Goal: Book appointment/travel/reservation

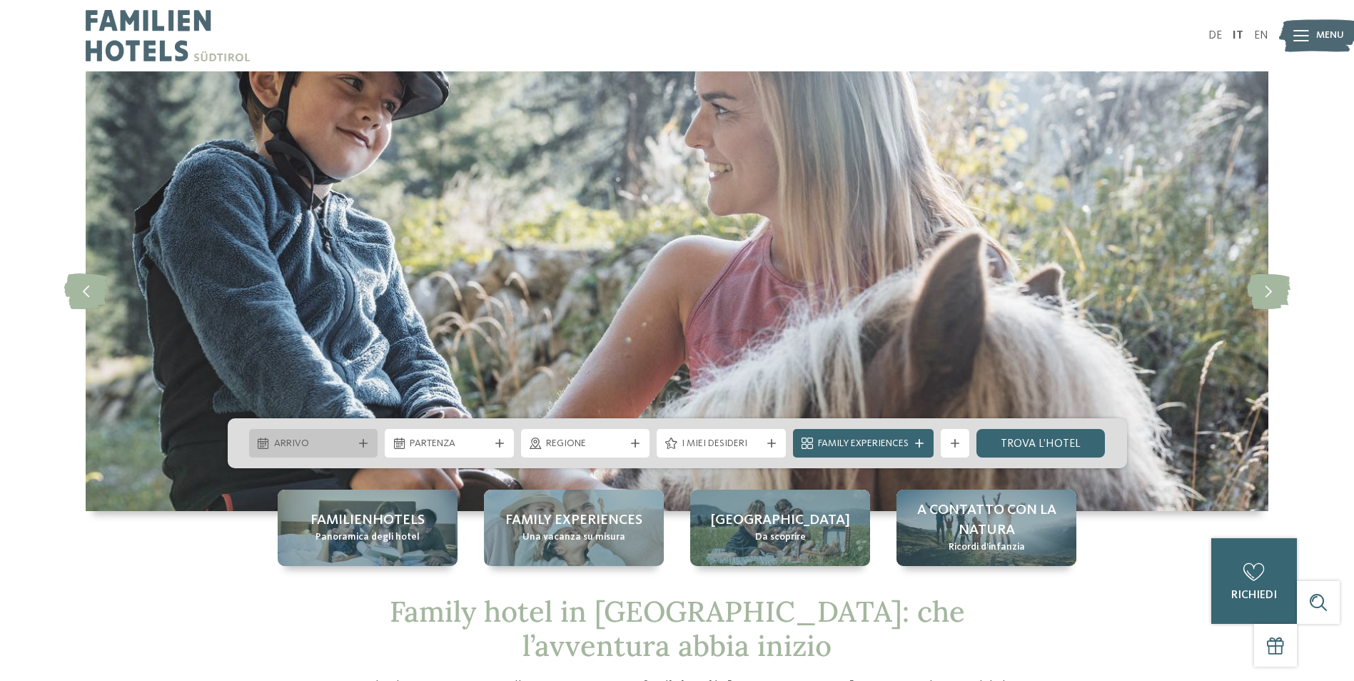
click at [324, 444] on span "Arrivo" at bounding box center [313, 444] width 79 height 14
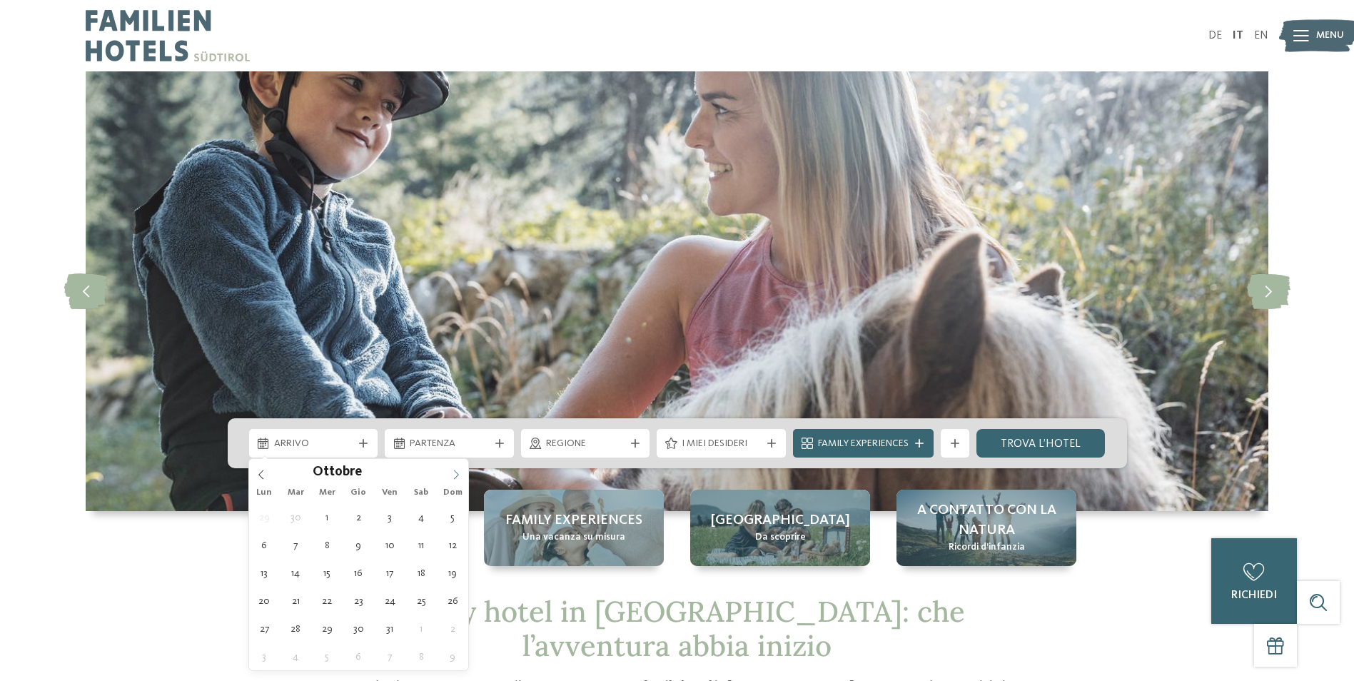
click at [453, 465] on span at bounding box center [456, 471] width 24 height 24
click at [452, 467] on span at bounding box center [456, 471] width 24 height 24
click at [450, 467] on span at bounding box center [456, 471] width 24 height 24
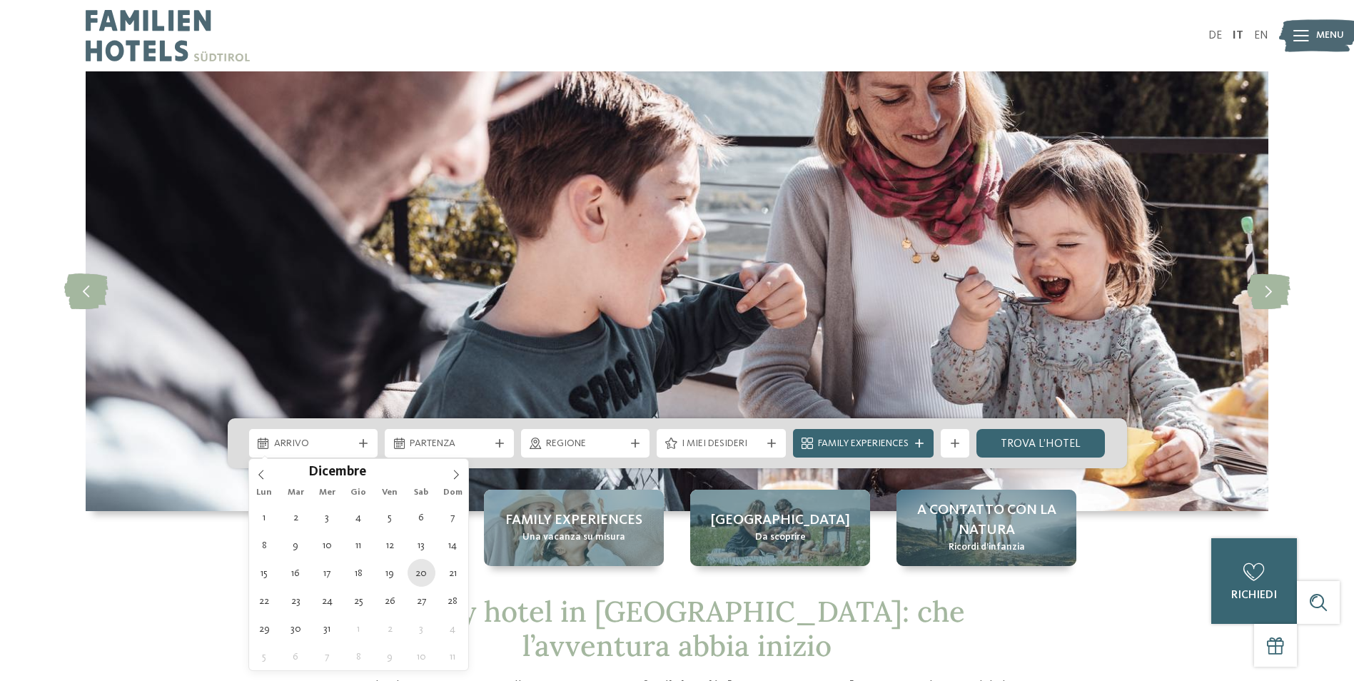
type div "20.12.2025"
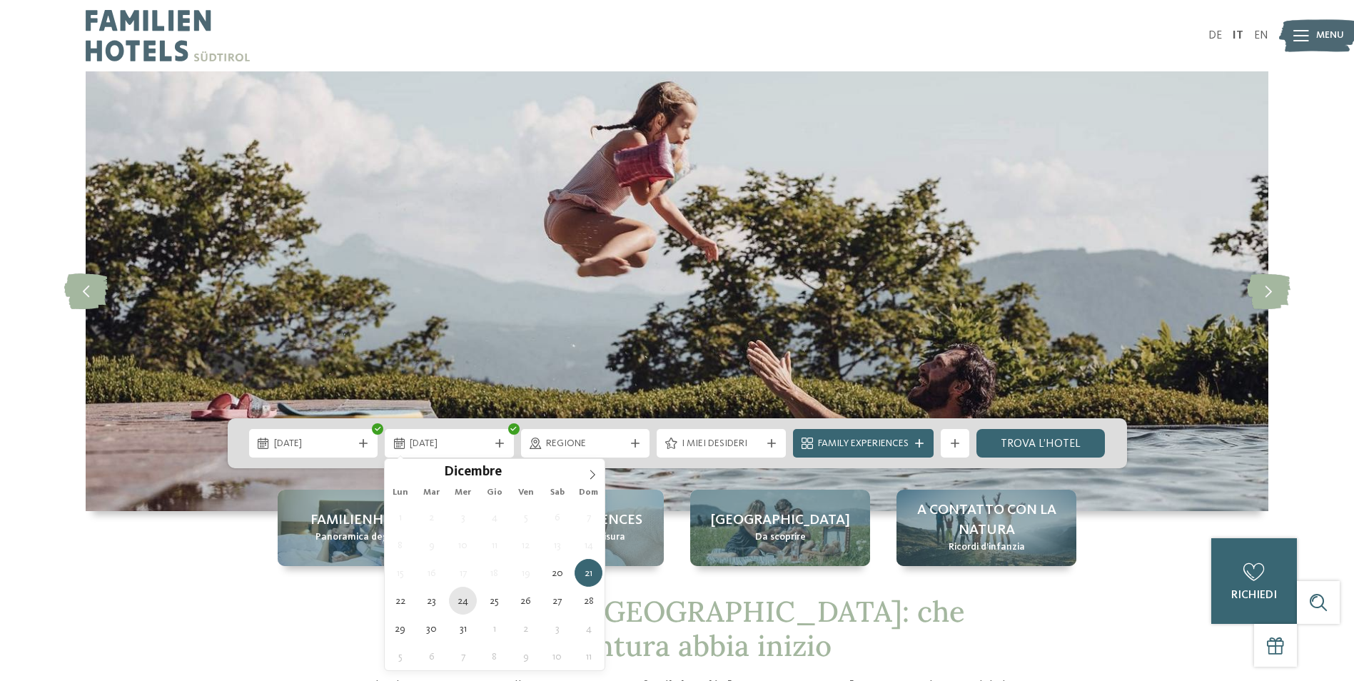
type div "24.12.2025"
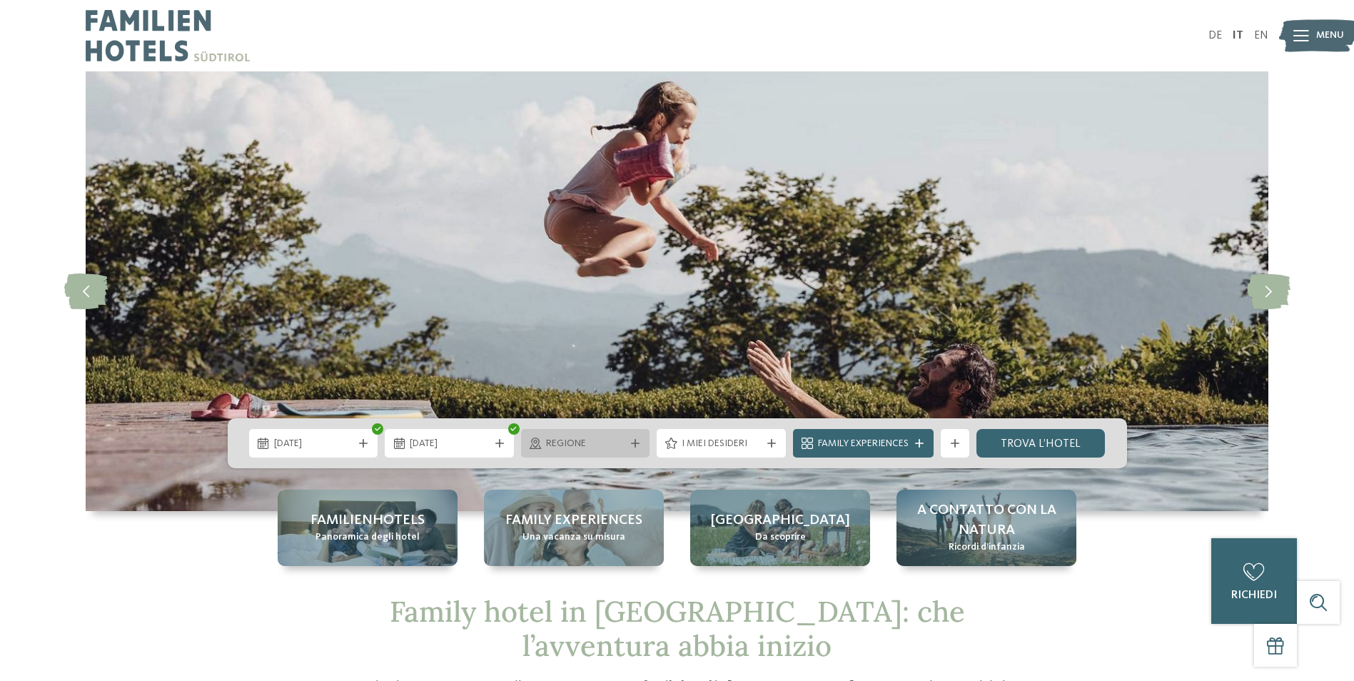
click at [631, 445] on icon at bounding box center [635, 443] width 9 height 9
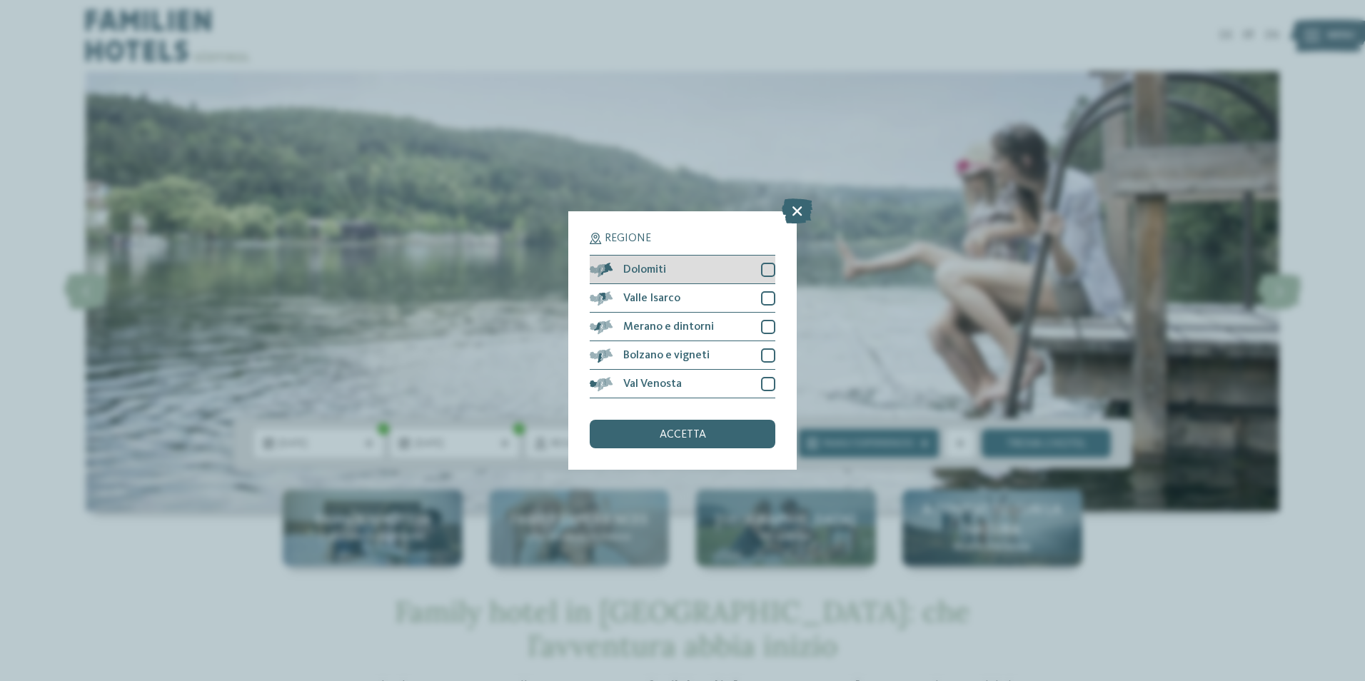
click at [765, 263] on div at bounding box center [768, 270] width 14 height 14
click at [766, 330] on div at bounding box center [768, 327] width 14 height 14
click at [672, 435] on span "accetta" at bounding box center [683, 434] width 46 height 11
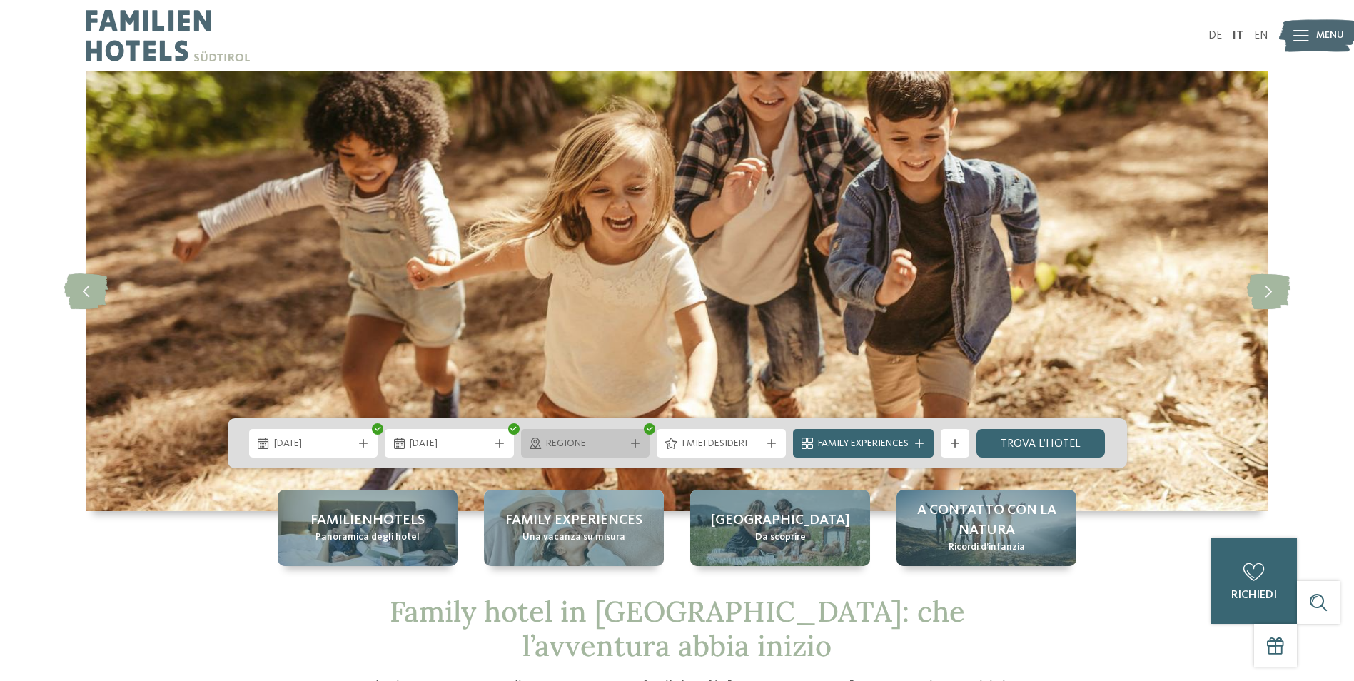
click at [618, 438] on span "Regione" at bounding box center [585, 444] width 79 height 14
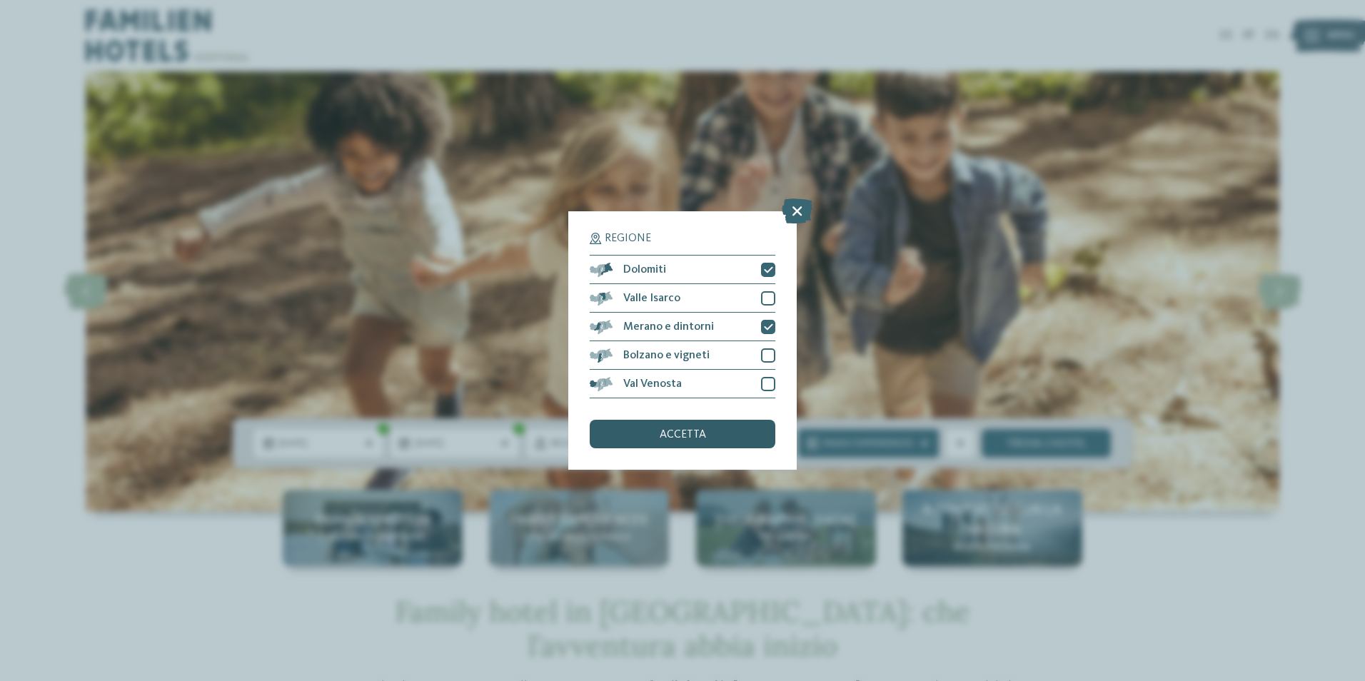
click at [690, 433] on span "accetta" at bounding box center [683, 434] width 46 height 11
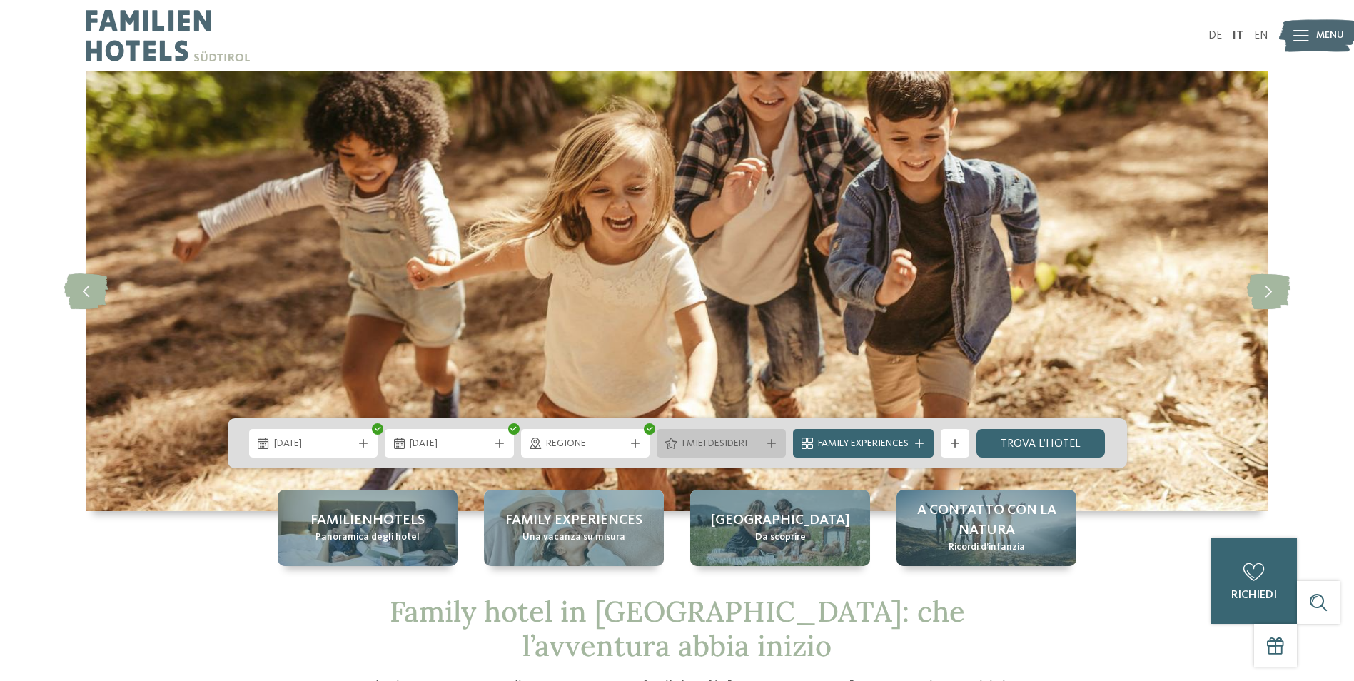
click at [758, 442] on span "I miei desideri" at bounding box center [721, 444] width 79 height 14
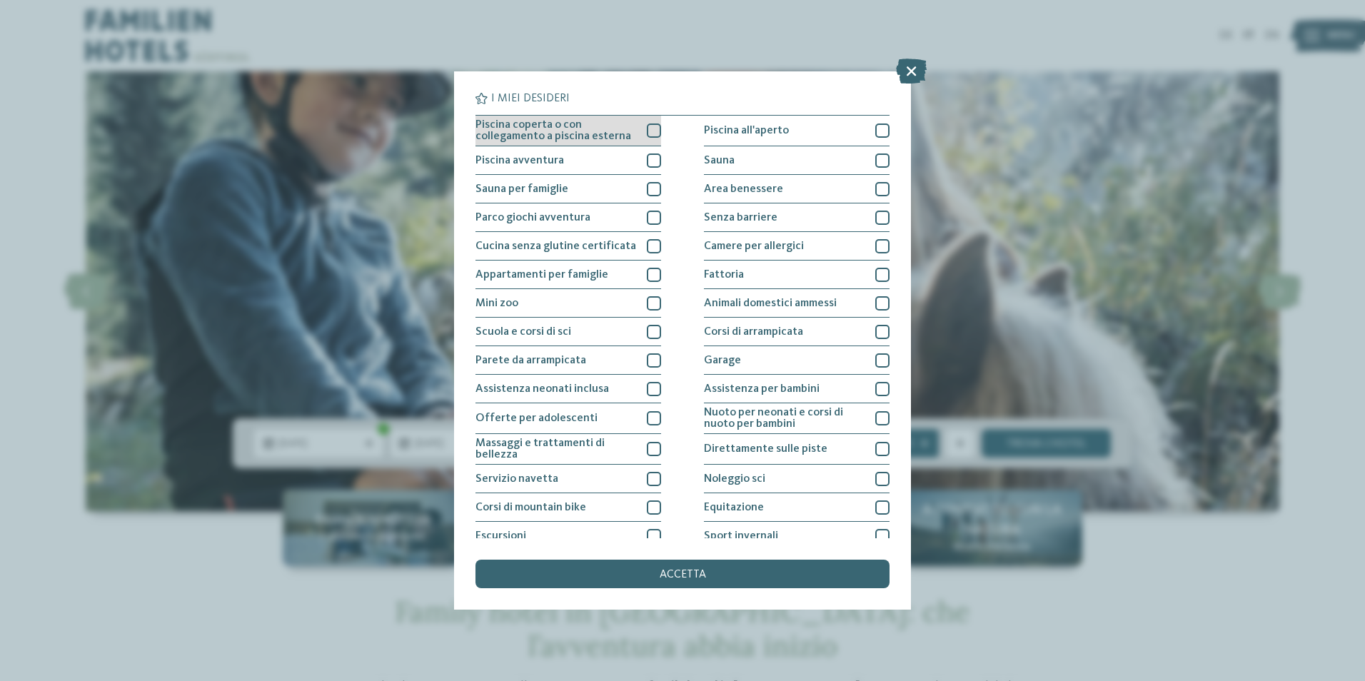
click at [651, 126] on div at bounding box center [654, 130] width 14 height 14
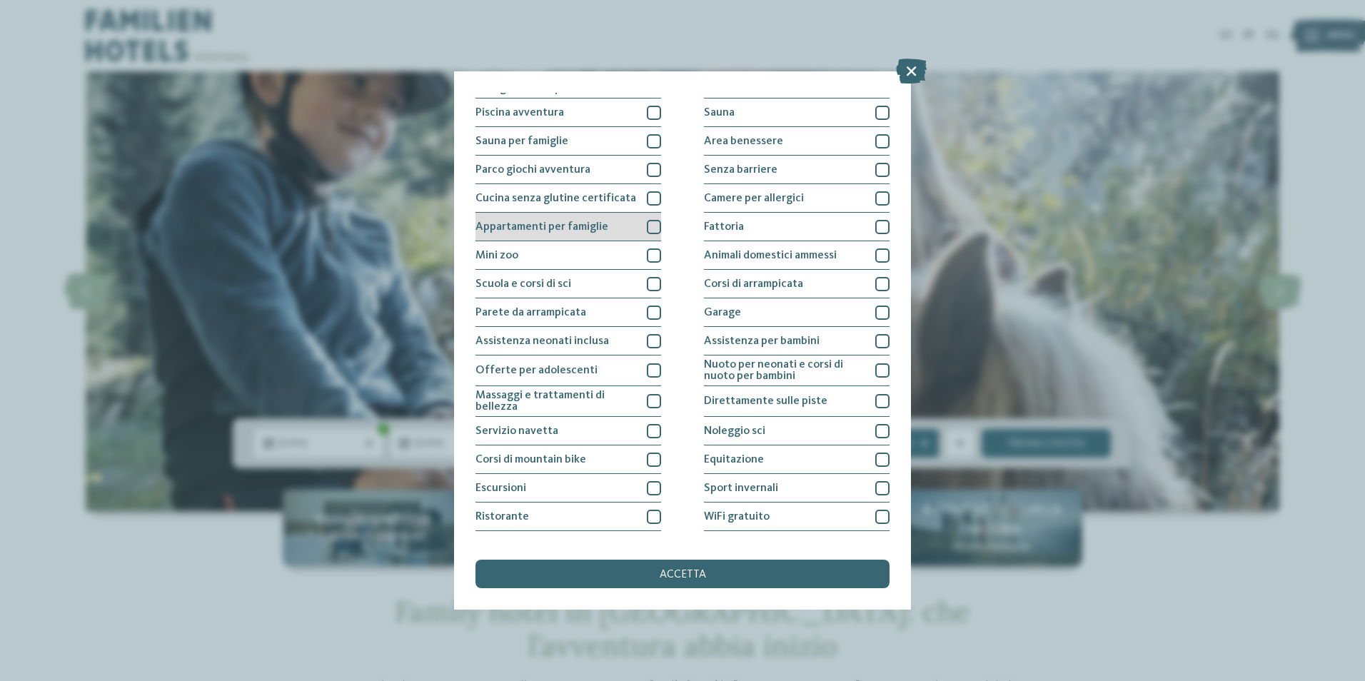
scroll to position [69, 0]
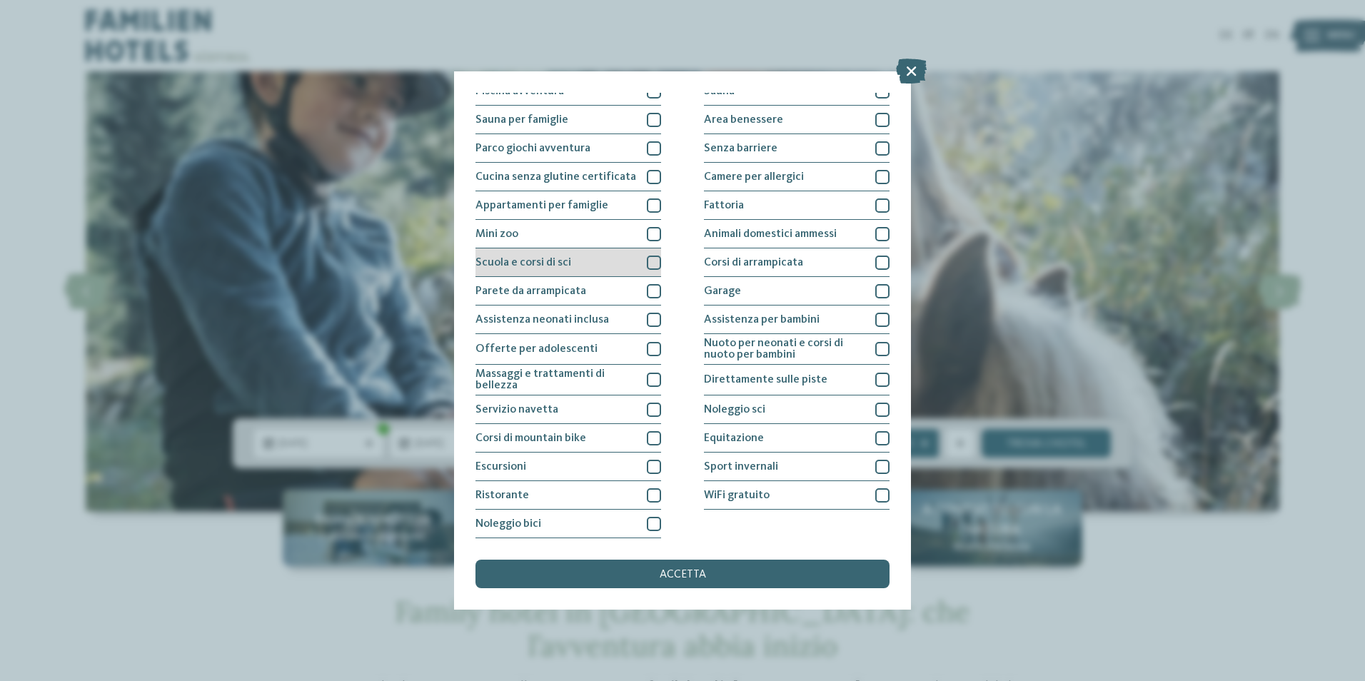
click at [652, 261] on div at bounding box center [654, 263] width 14 height 14
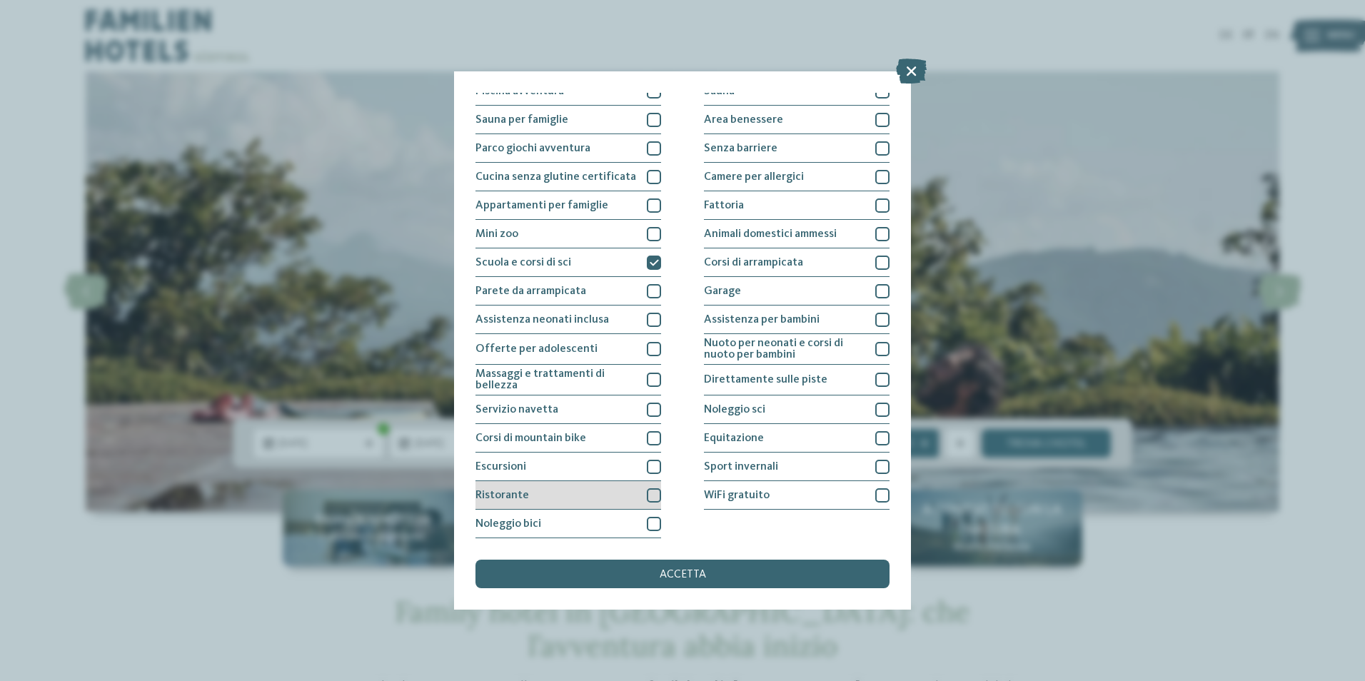
click at [647, 490] on div at bounding box center [654, 495] width 14 height 14
click at [876, 466] on div at bounding box center [882, 467] width 14 height 14
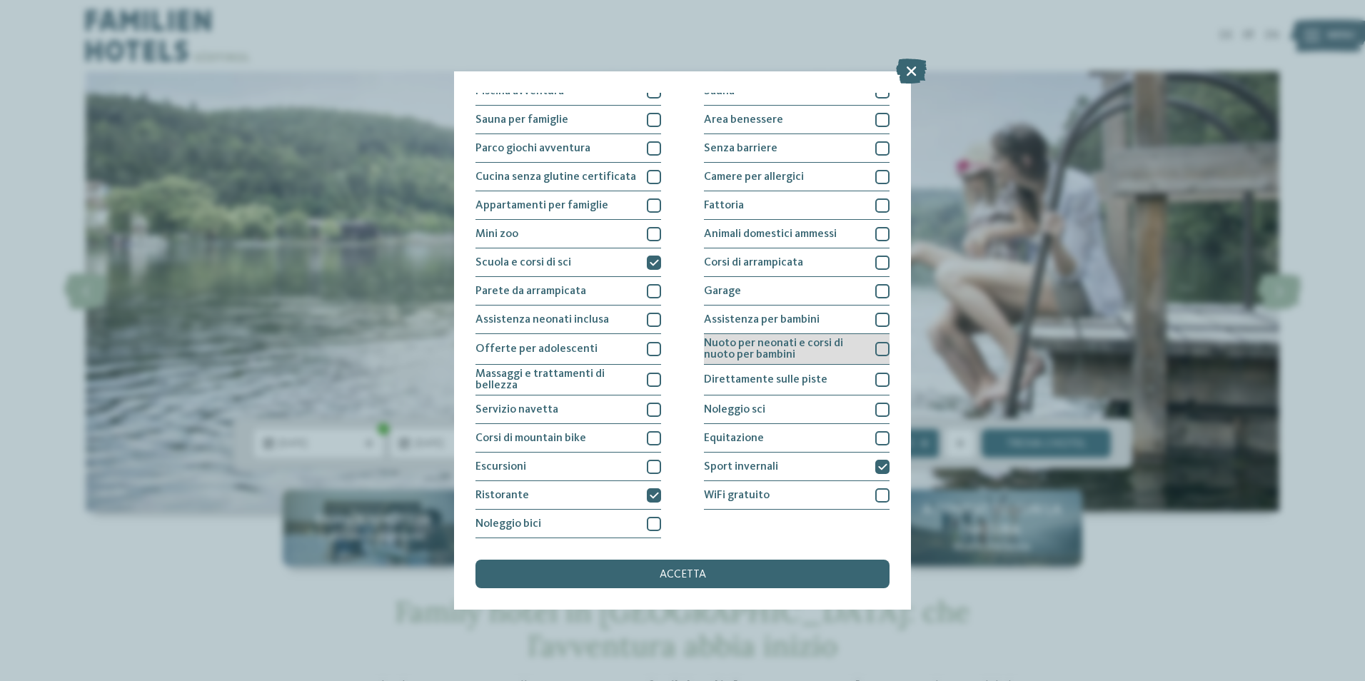
scroll to position [0, 0]
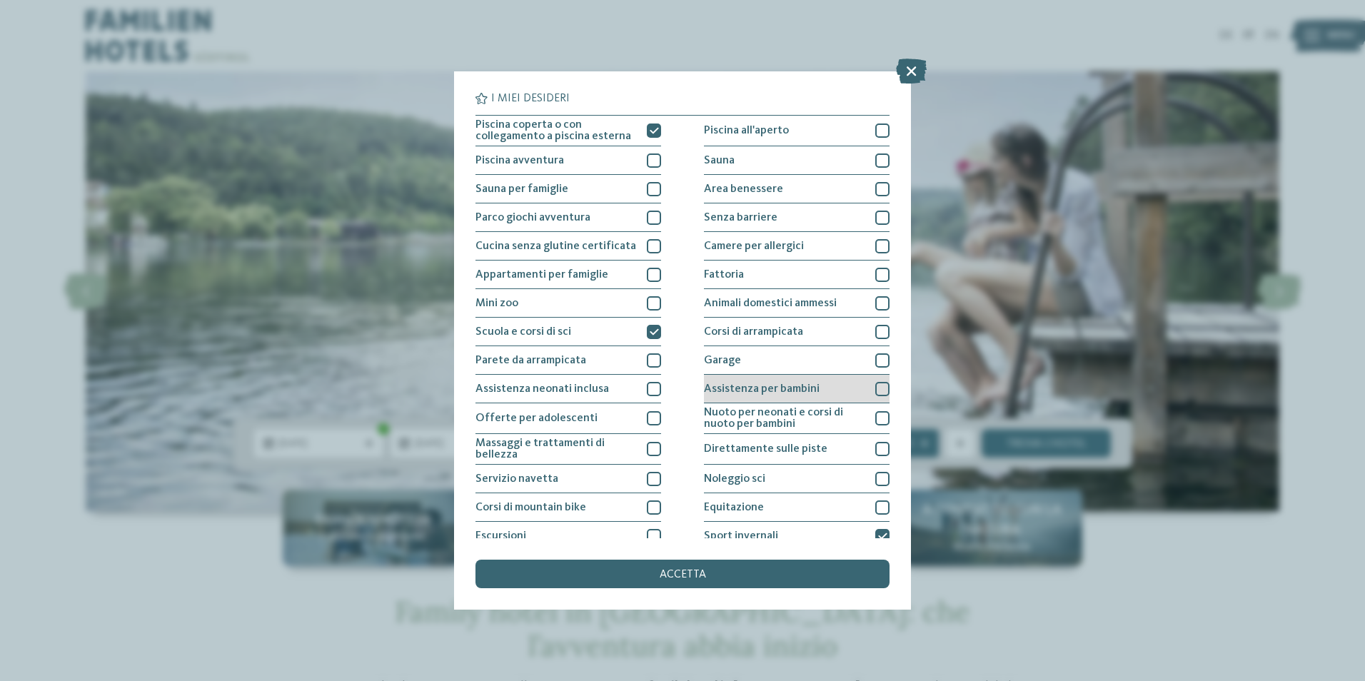
click at [876, 393] on div at bounding box center [882, 389] width 14 height 14
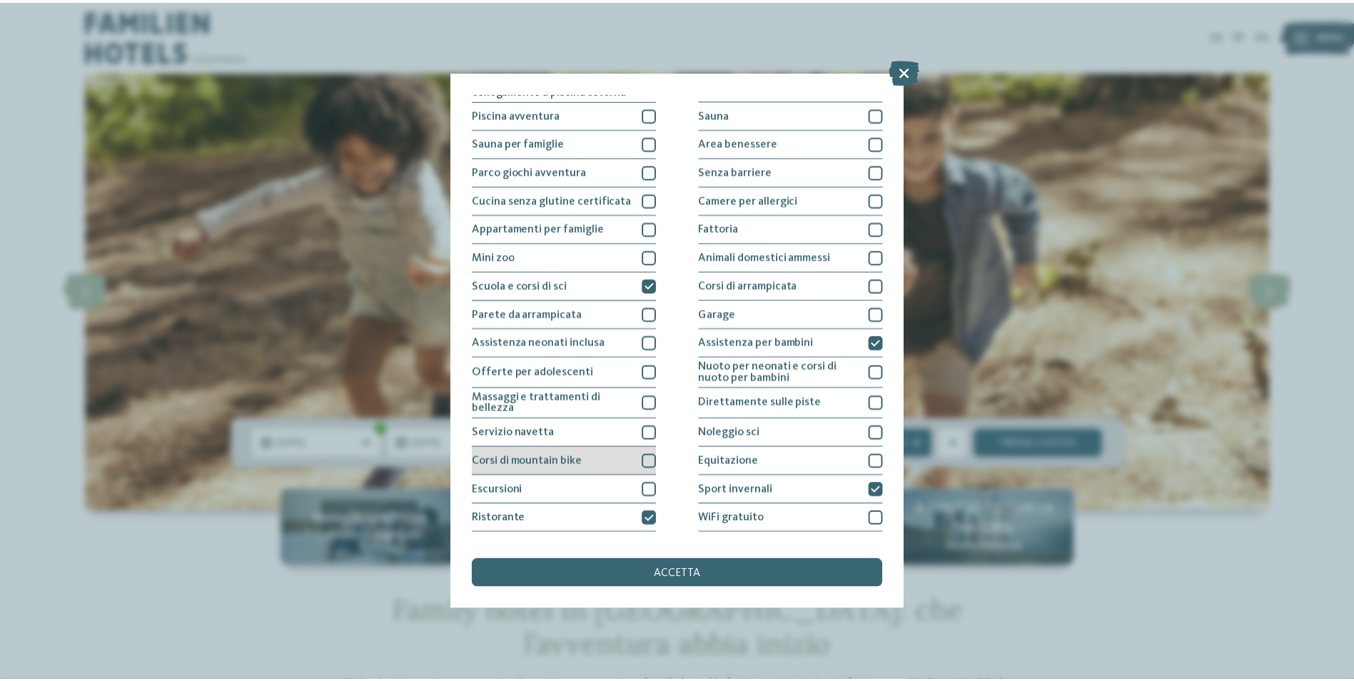
scroll to position [69, 0]
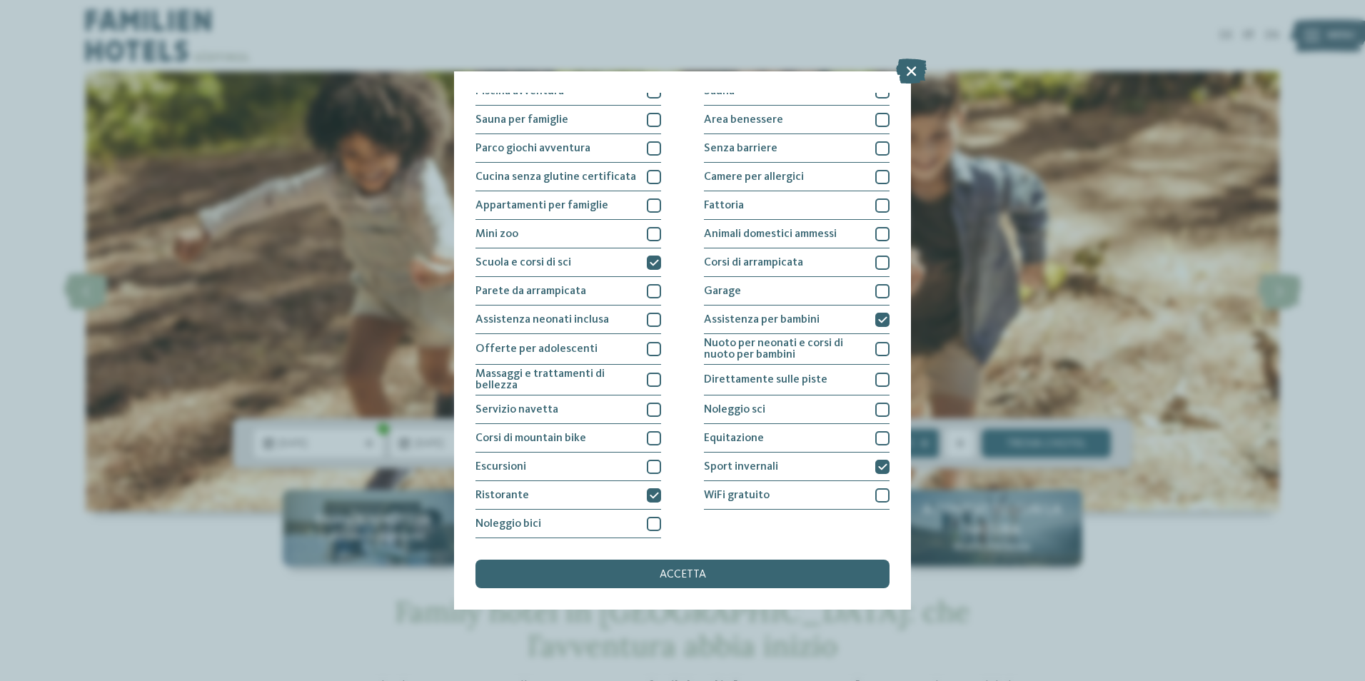
click at [675, 577] on span "accetta" at bounding box center [683, 574] width 46 height 11
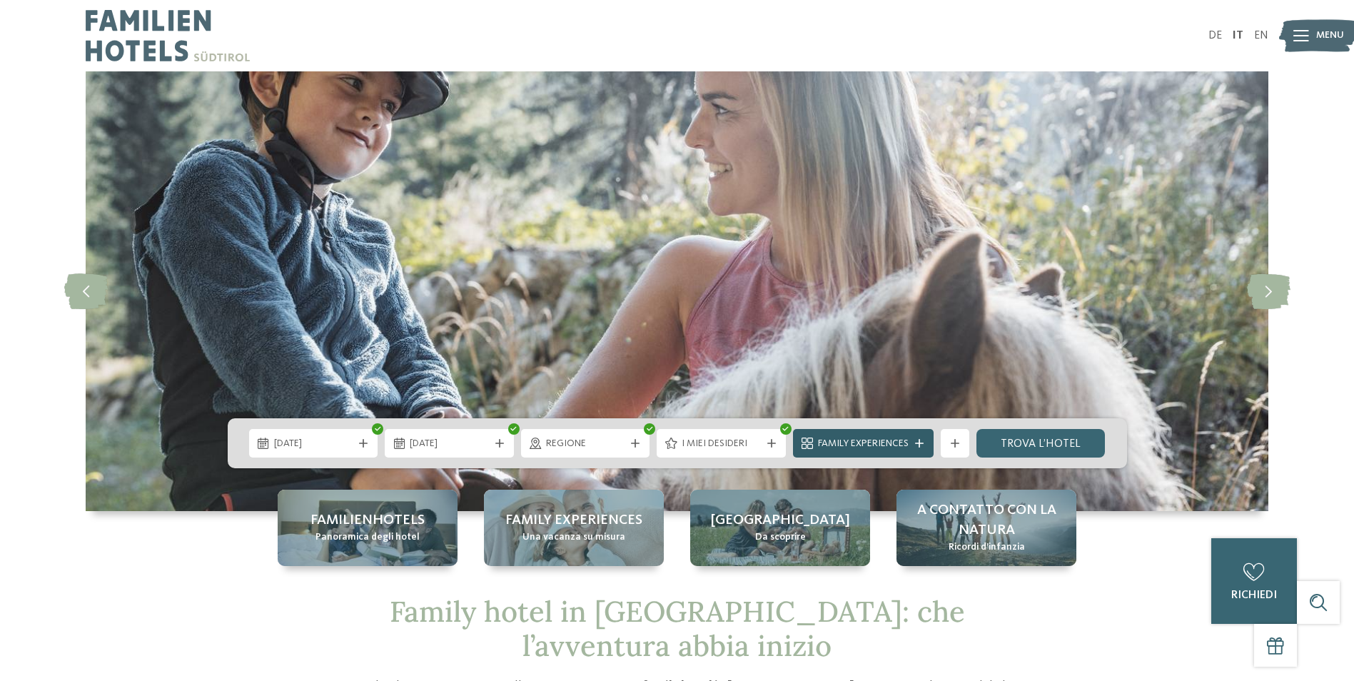
click at [883, 443] on span "Family Experiences" at bounding box center [863, 444] width 91 height 14
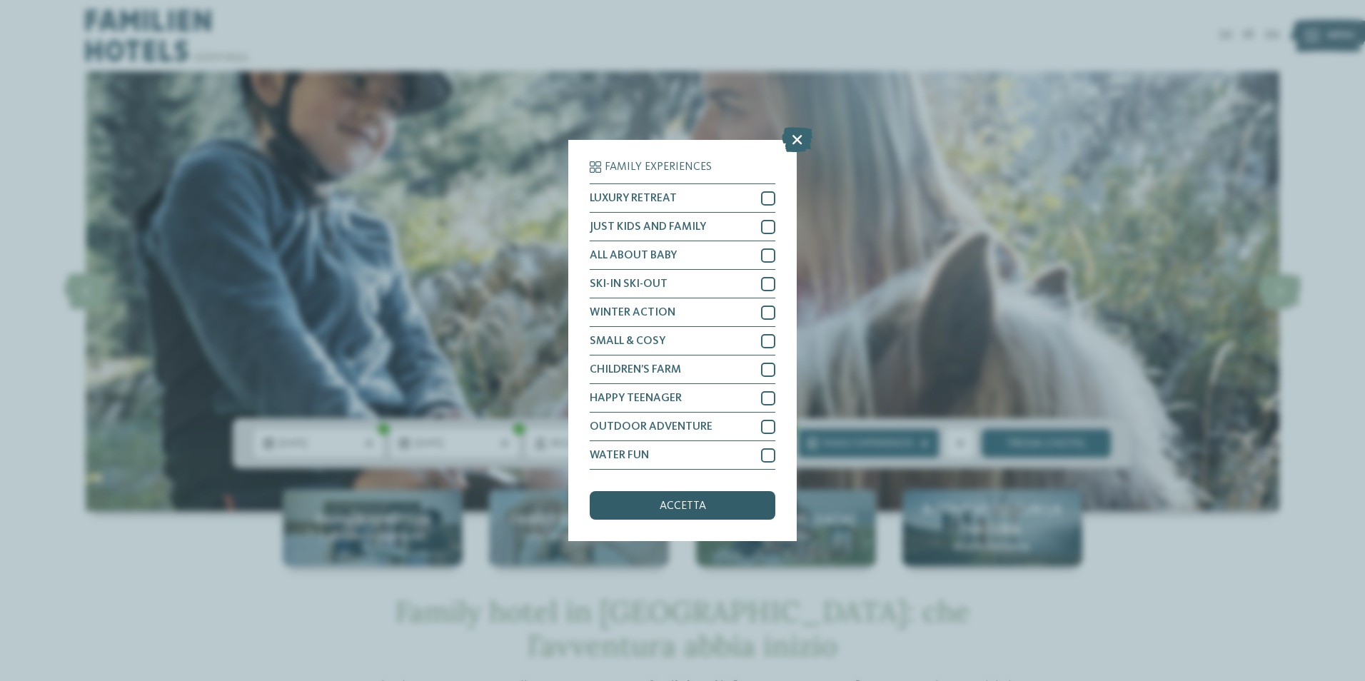
click at [682, 513] on div "accetta" at bounding box center [683, 505] width 186 height 29
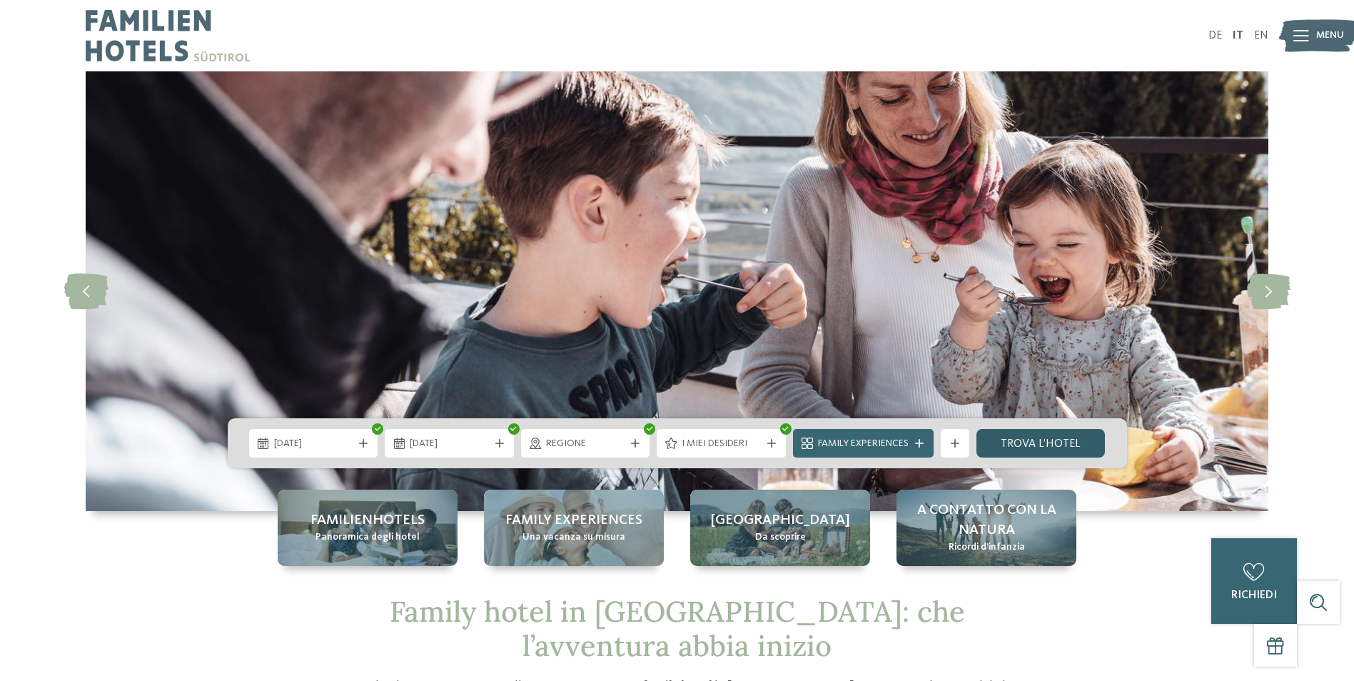
click at [1035, 440] on link "trova l’hotel" at bounding box center [1040, 443] width 129 height 29
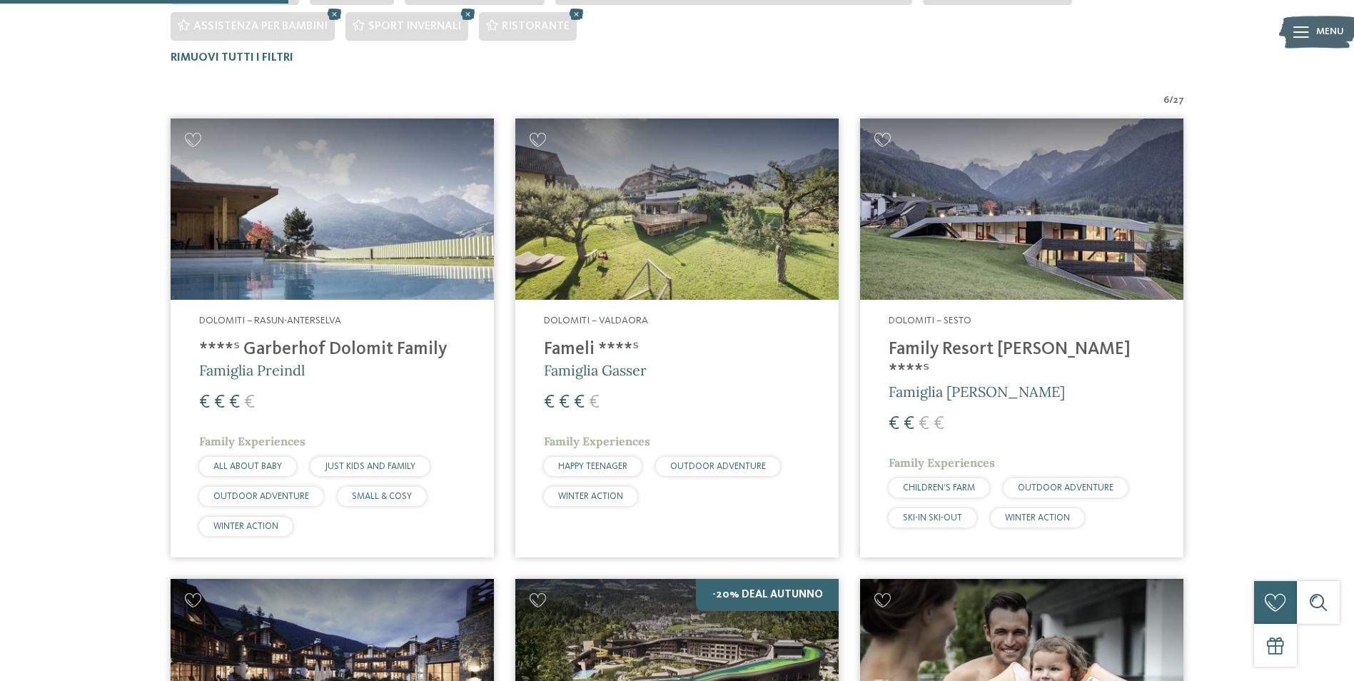
scroll to position [361, 0]
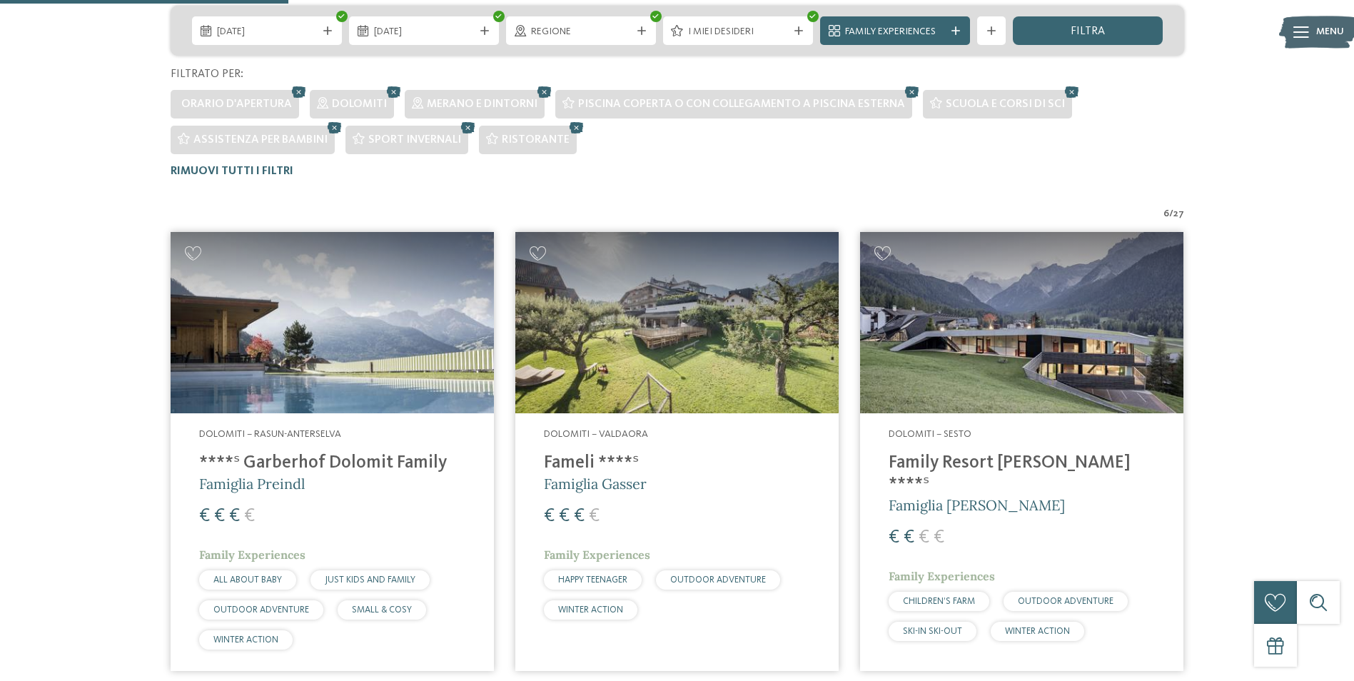
click at [321, 465] on h4 "****ˢ Garberhof Dolomit Family" at bounding box center [332, 463] width 266 height 21
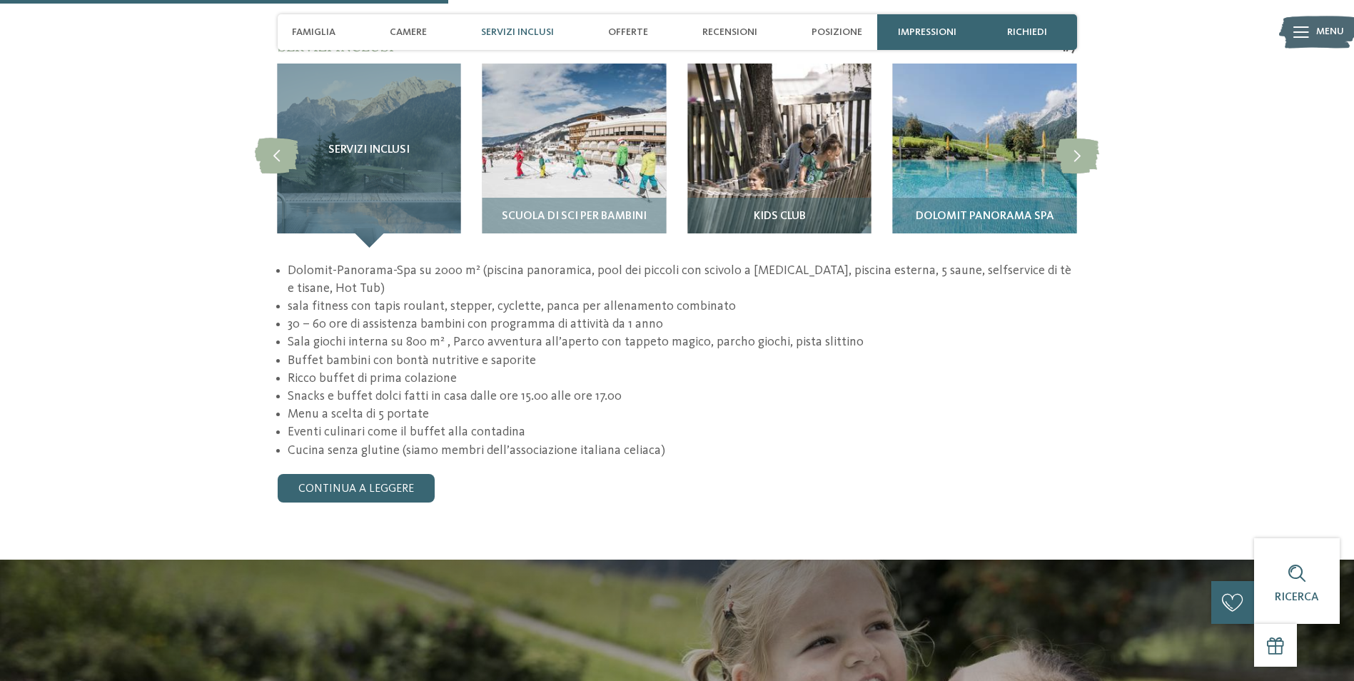
scroll to position [1428, 0]
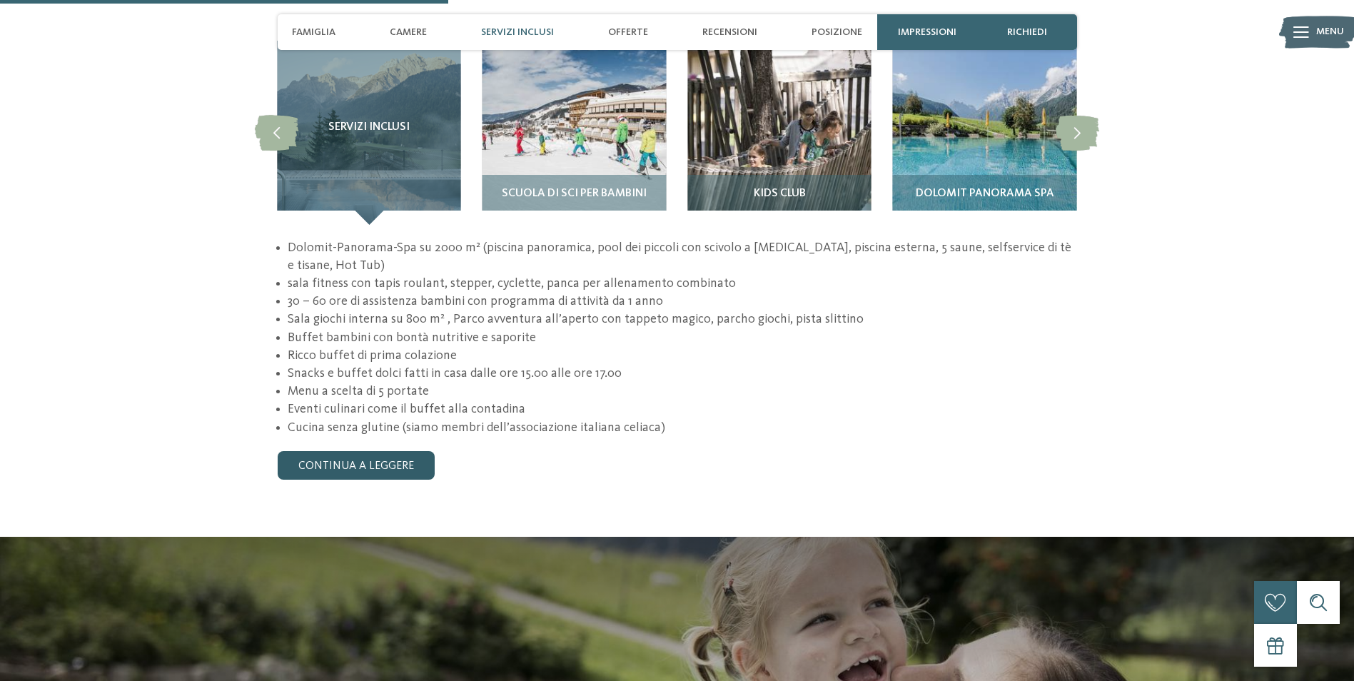
click at [352, 451] on link "continua a leggere" at bounding box center [356, 465] width 157 height 29
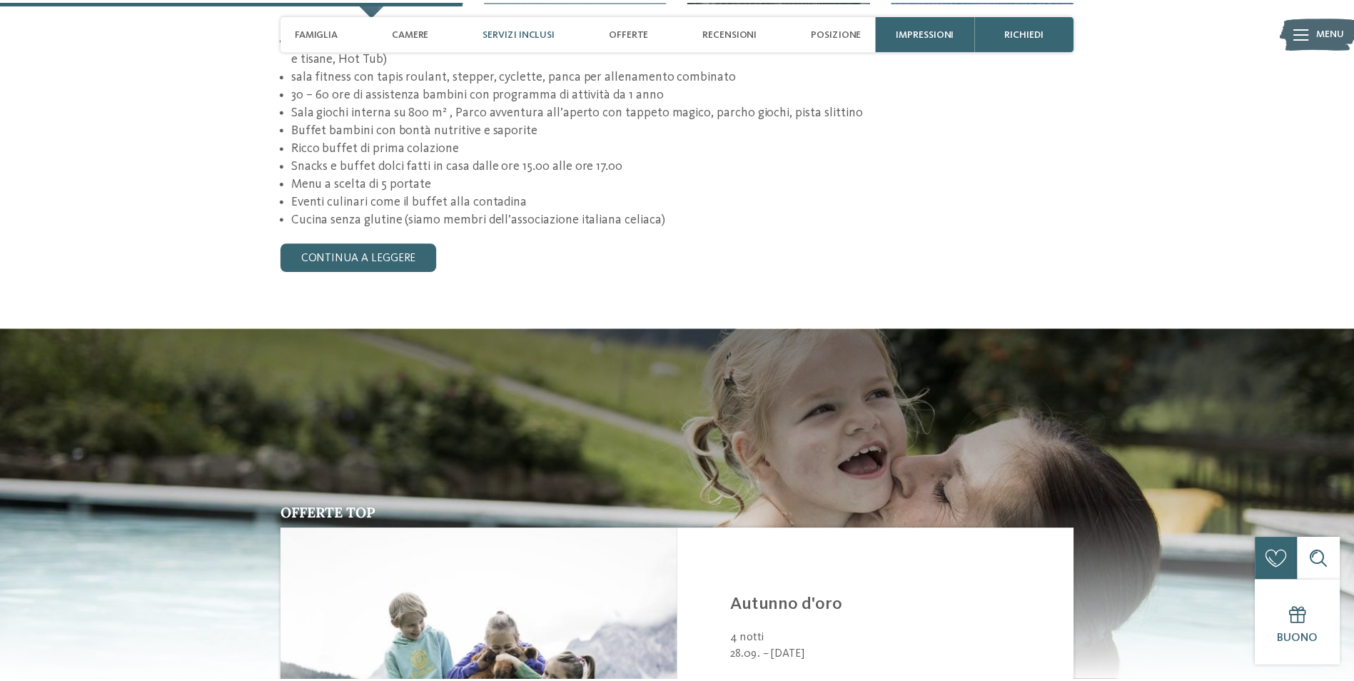
scroll to position [1642, 0]
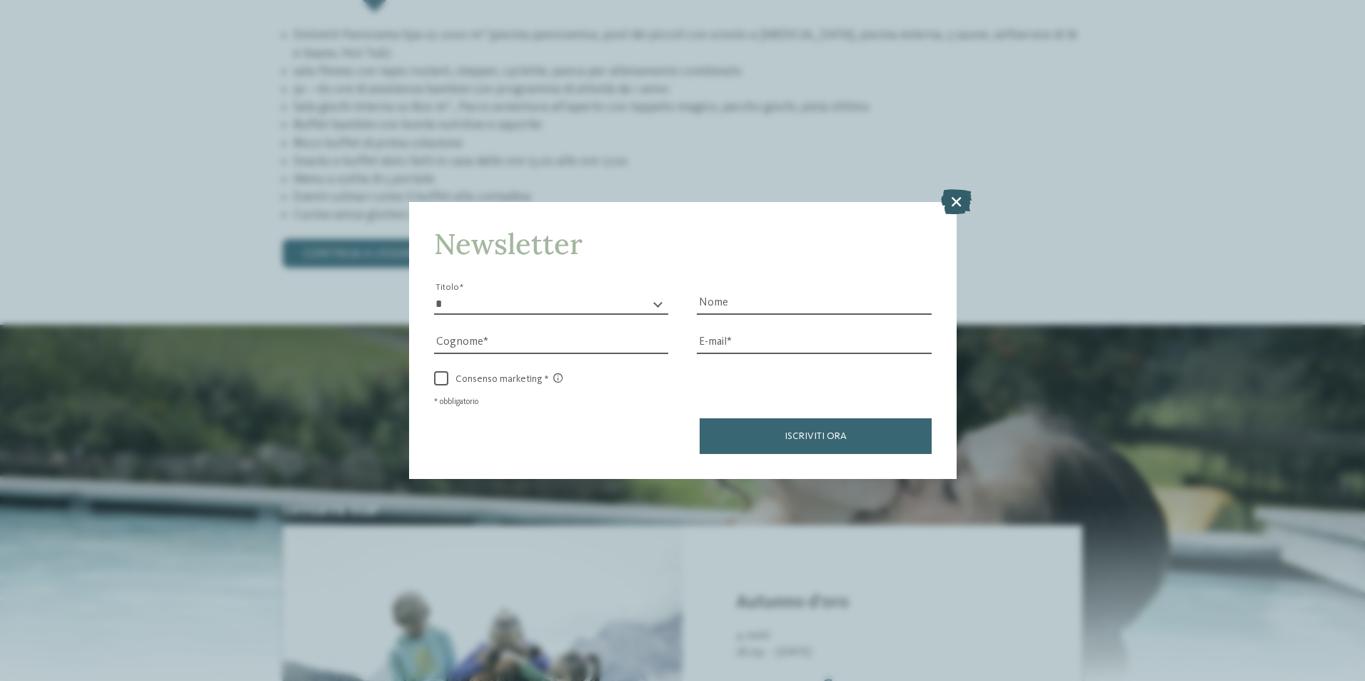
click at [957, 198] on icon at bounding box center [956, 200] width 31 height 25
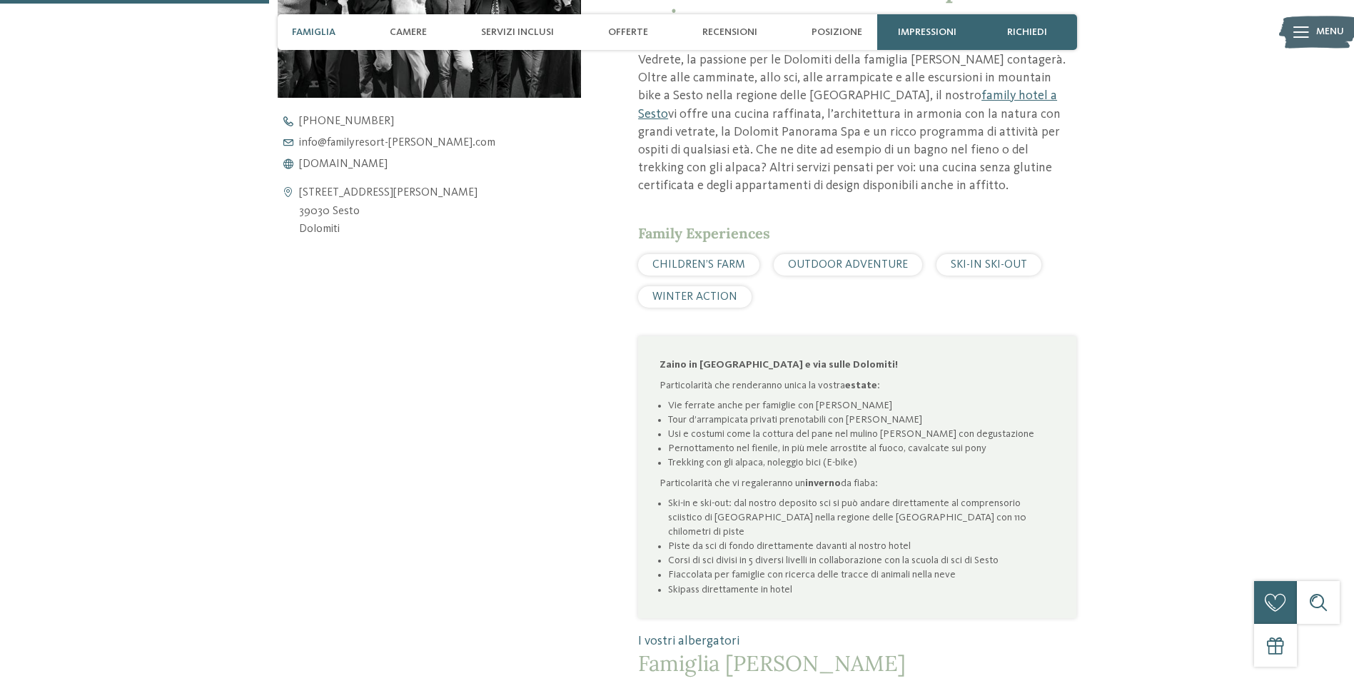
scroll to position [500, 0]
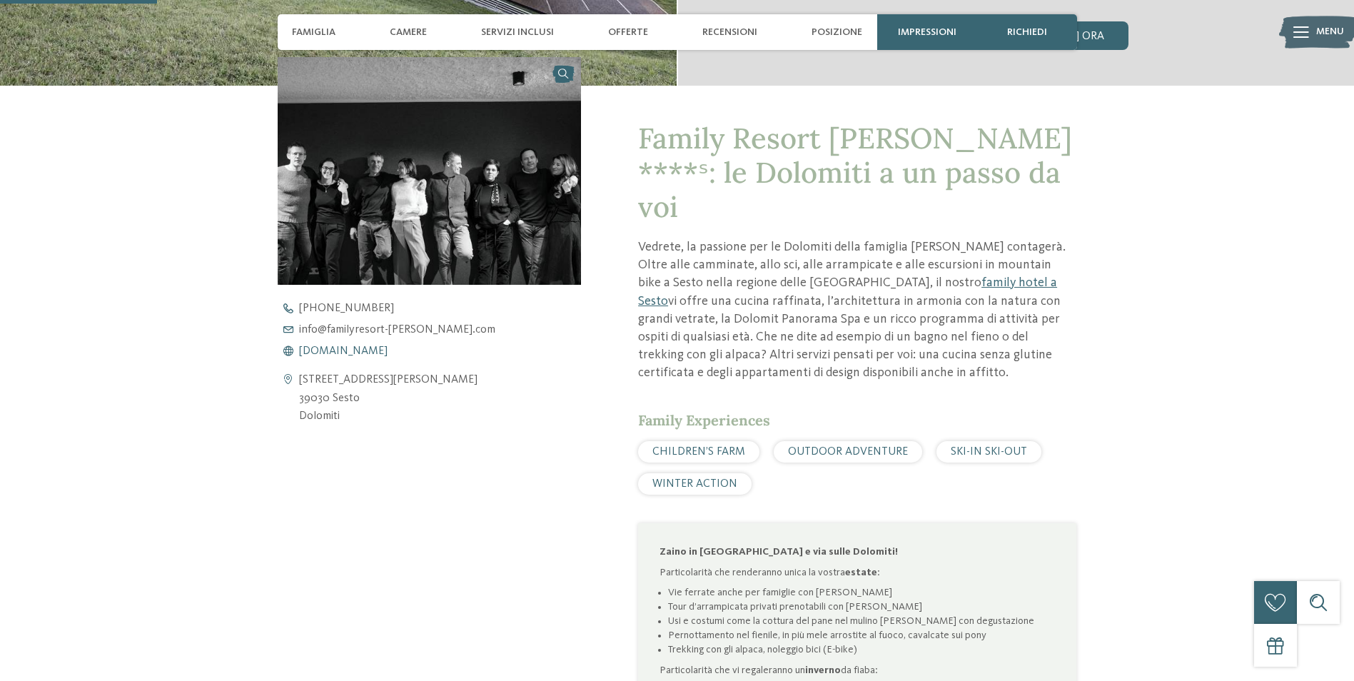
click at [388, 346] on span "www.familyresort-rainer.com" at bounding box center [343, 350] width 89 height 11
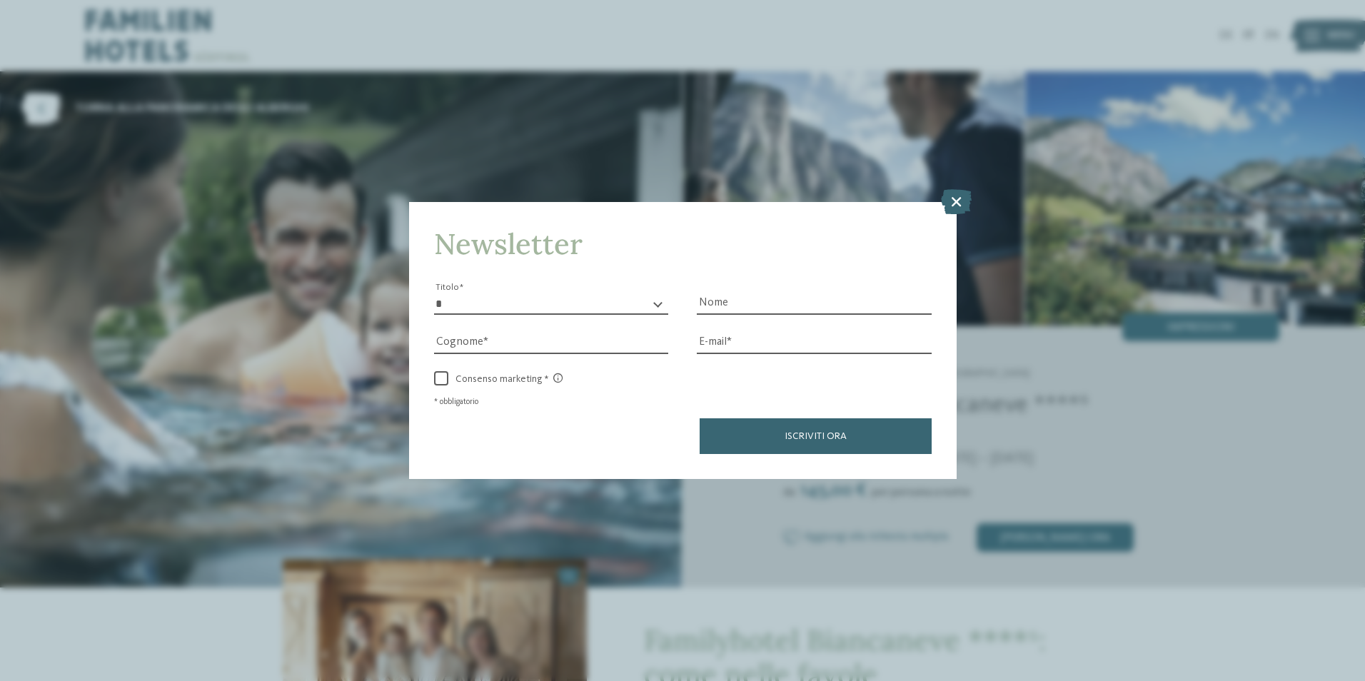
click at [961, 196] on icon at bounding box center [956, 200] width 31 height 25
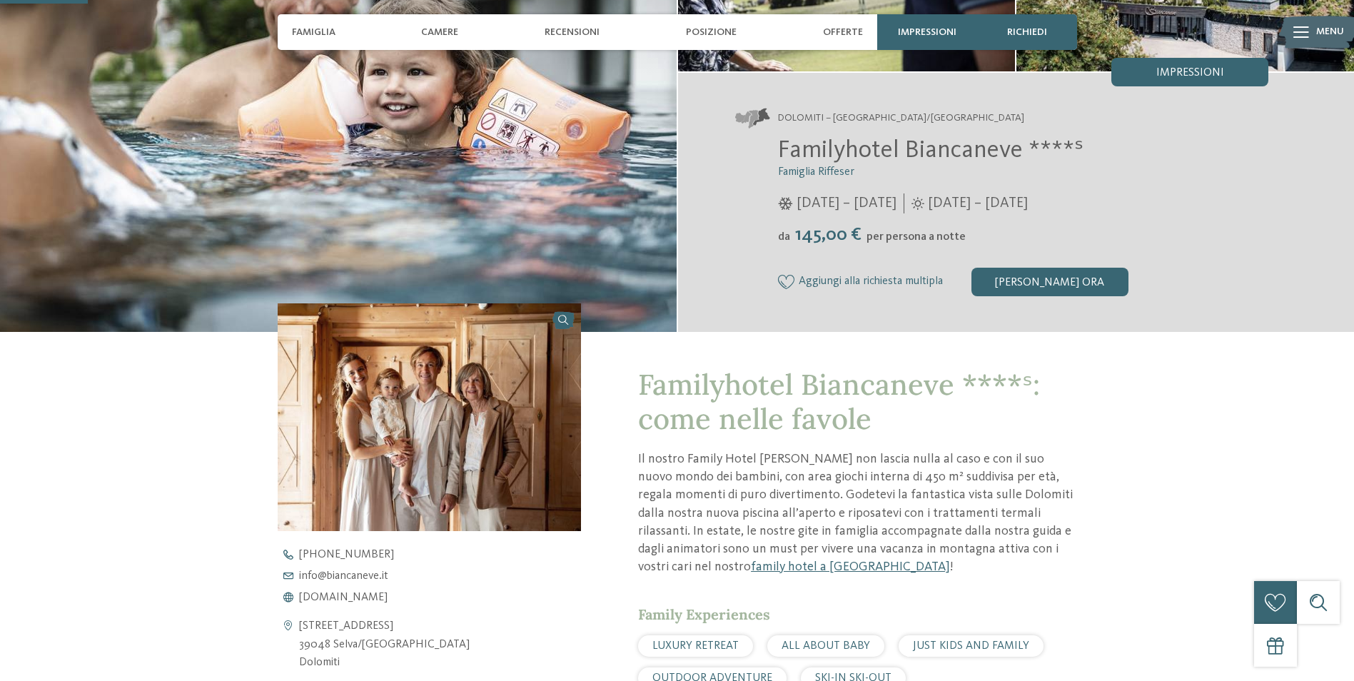
scroll to position [286, 0]
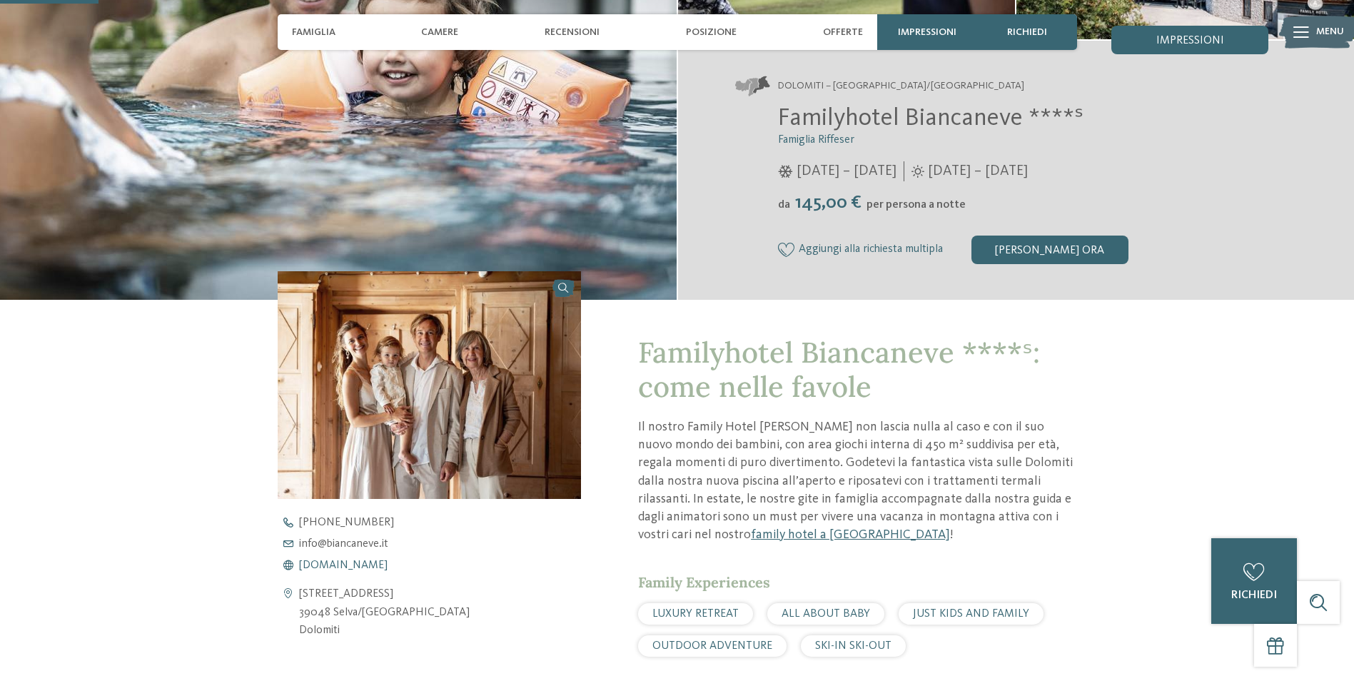
click at [356, 566] on span "[DOMAIN_NAME]" at bounding box center [343, 565] width 89 height 11
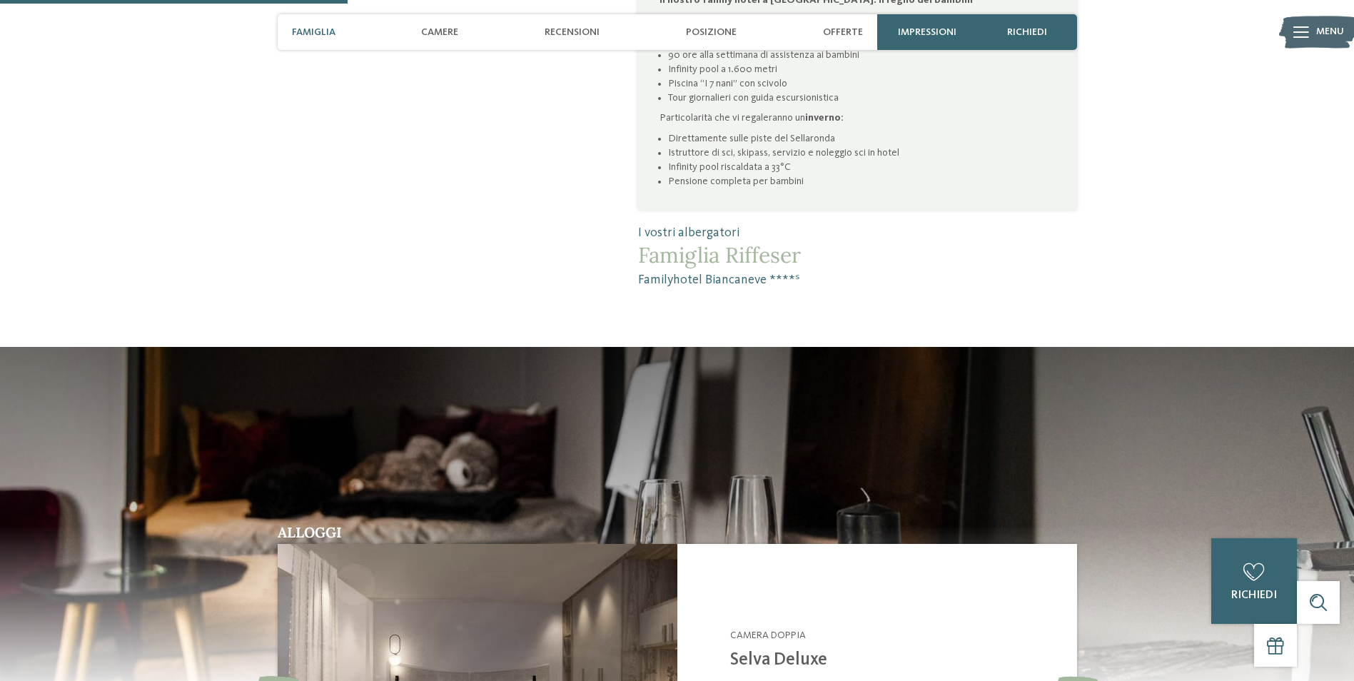
scroll to position [1499, 0]
